Goal: Manage account settings

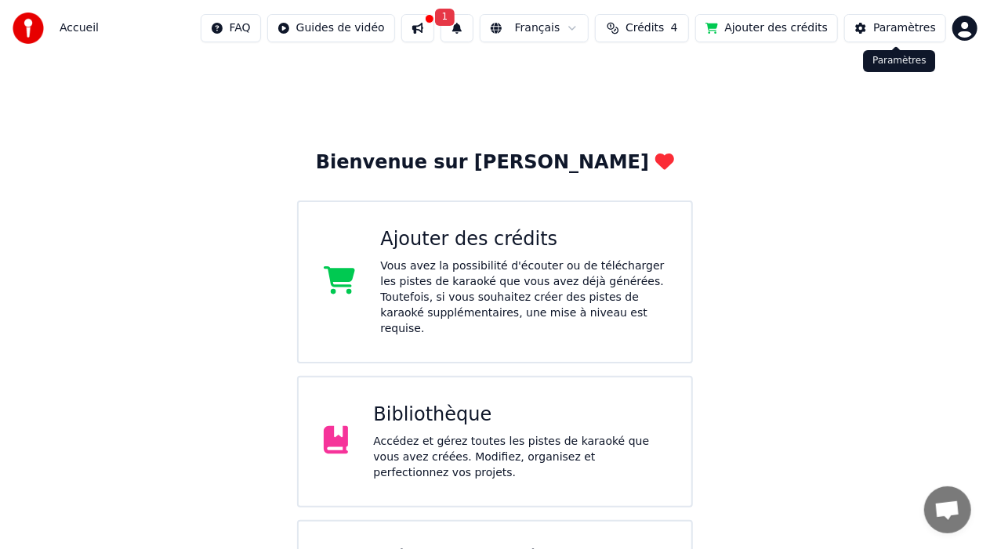
click at [928, 29] on div "Paramètres" at bounding box center [904, 28] width 63 height 16
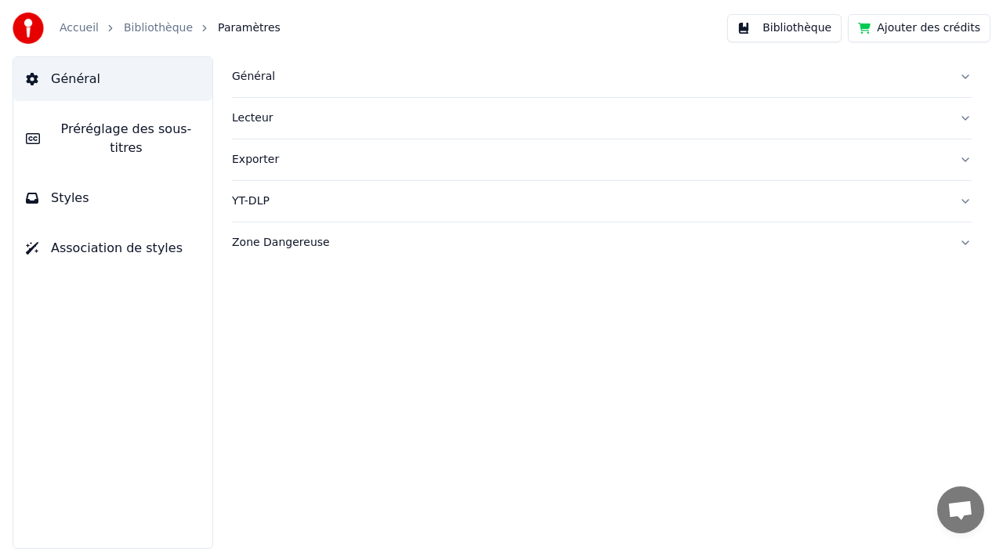
click at [247, 88] on button "Général" at bounding box center [602, 76] width 740 height 41
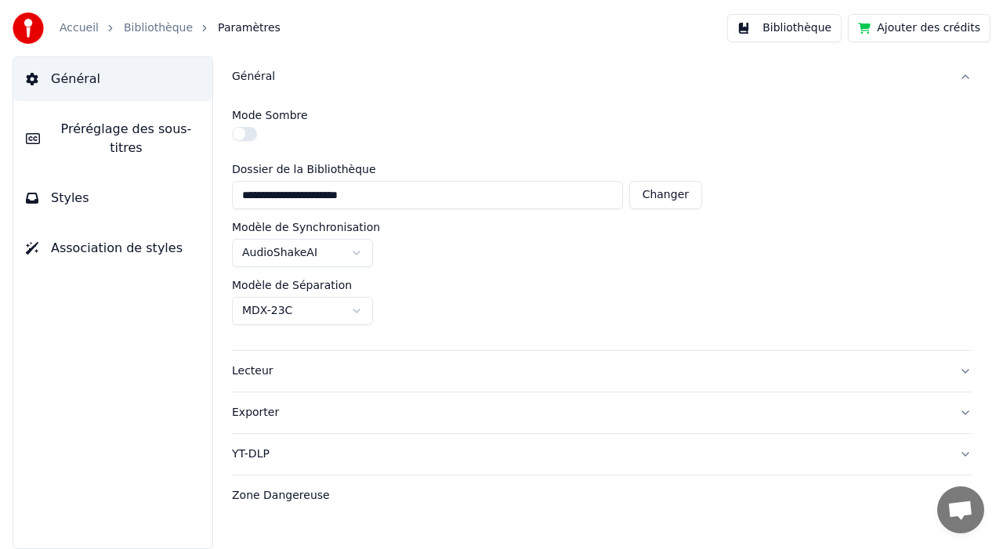
click at [26, 28] on img at bounding box center [28, 28] width 31 height 31
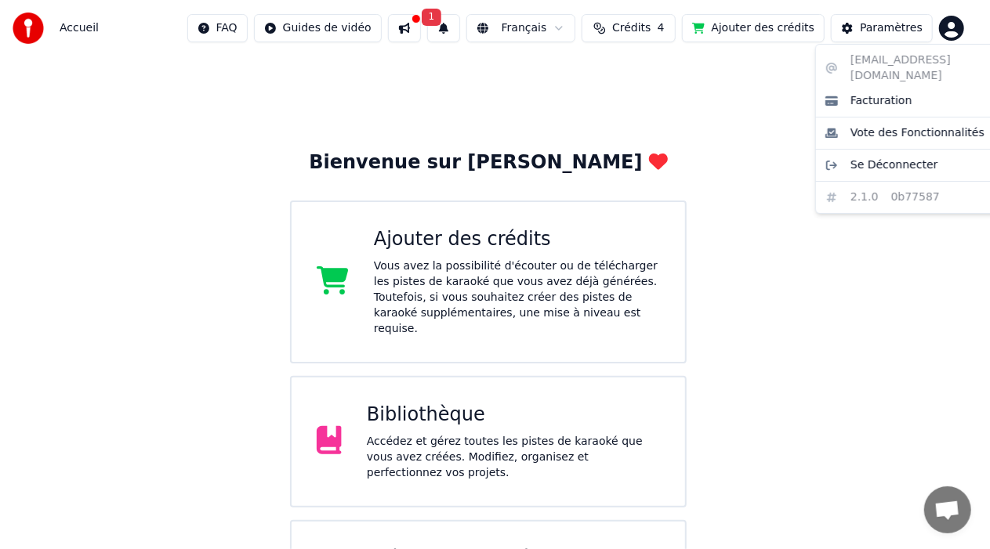
click at [970, 35] on html "Accueil FAQ Guides de vidéo 1 Français Crédits 4 Ajouter des crédits Paramètres…" at bounding box center [495, 434] width 990 height 868
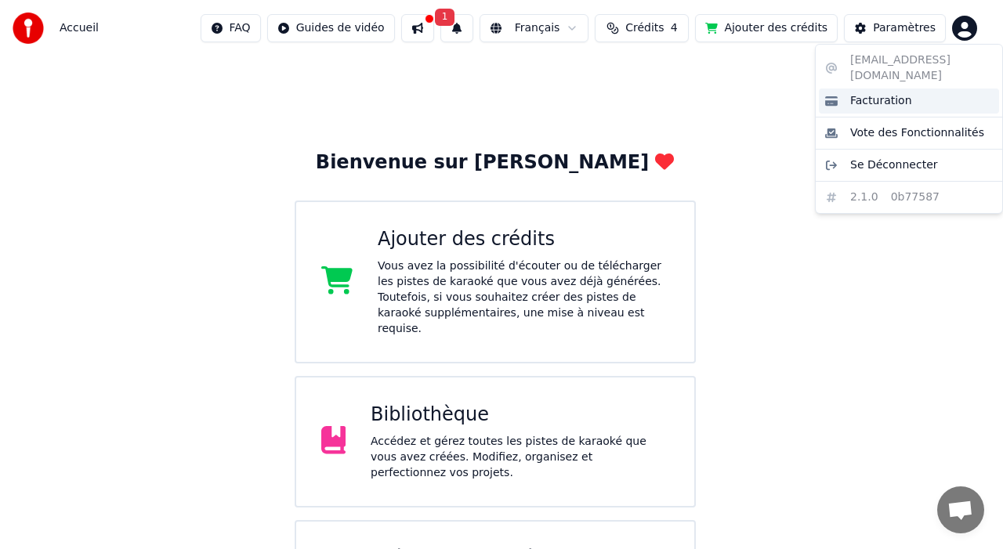
click at [879, 93] on span "Facturation" at bounding box center [881, 101] width 62 height 16
click at [968, 31] on html "Accueil FAQ Guides de vidéo 1 Français Crédits 4 Ajouter des crédits Paramètres…" at bounding box center [501, 434] width 1003 height 868
click at [881, 93] on span "Facturation" at bounding box center [881, 101] width 62 height 16
